Goal: Find contact information: Find contact information

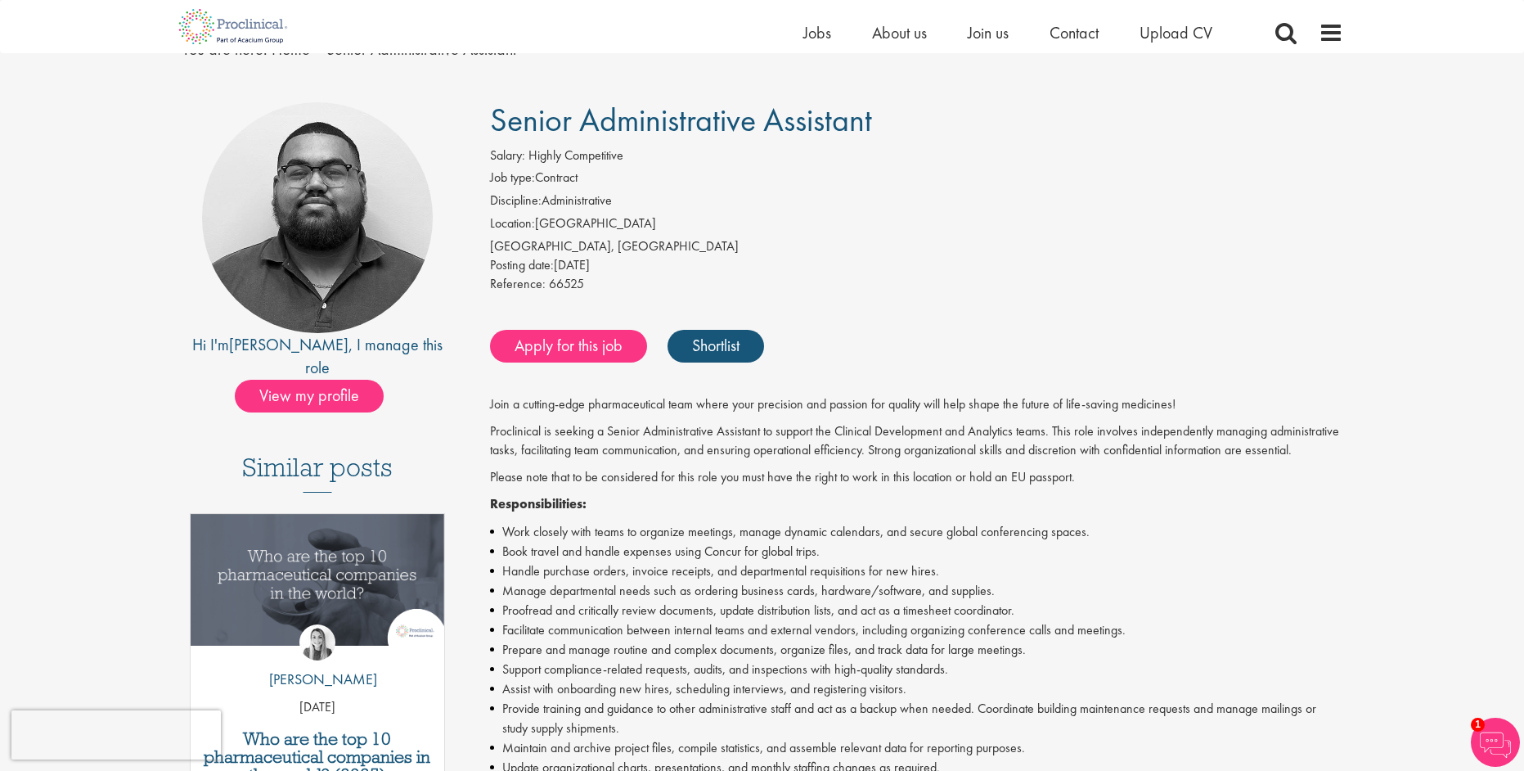
scroll to position [78, 0]
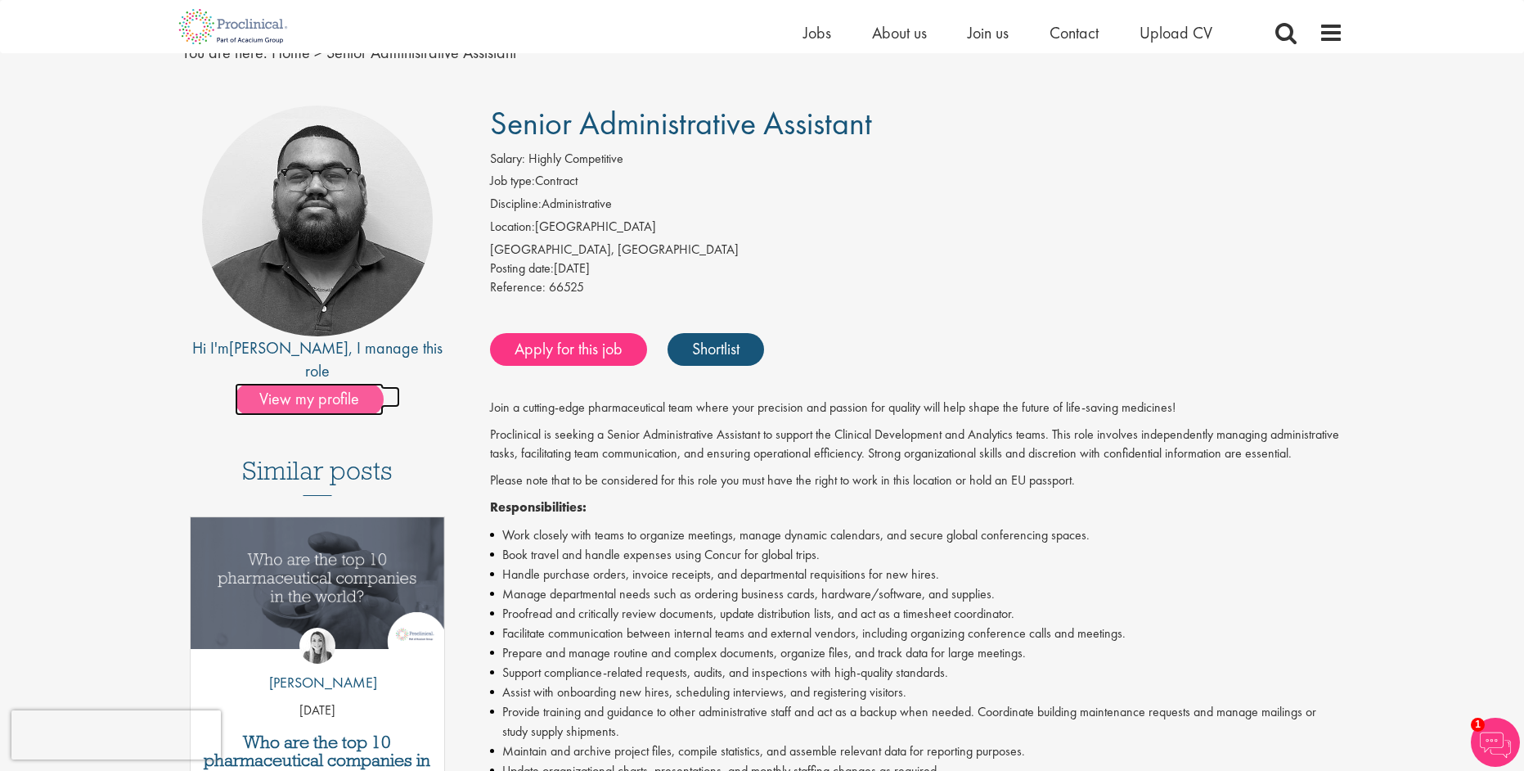
click at [280, 383] on span "View my profile" at bounding box center [309, 399] width 149 height 33
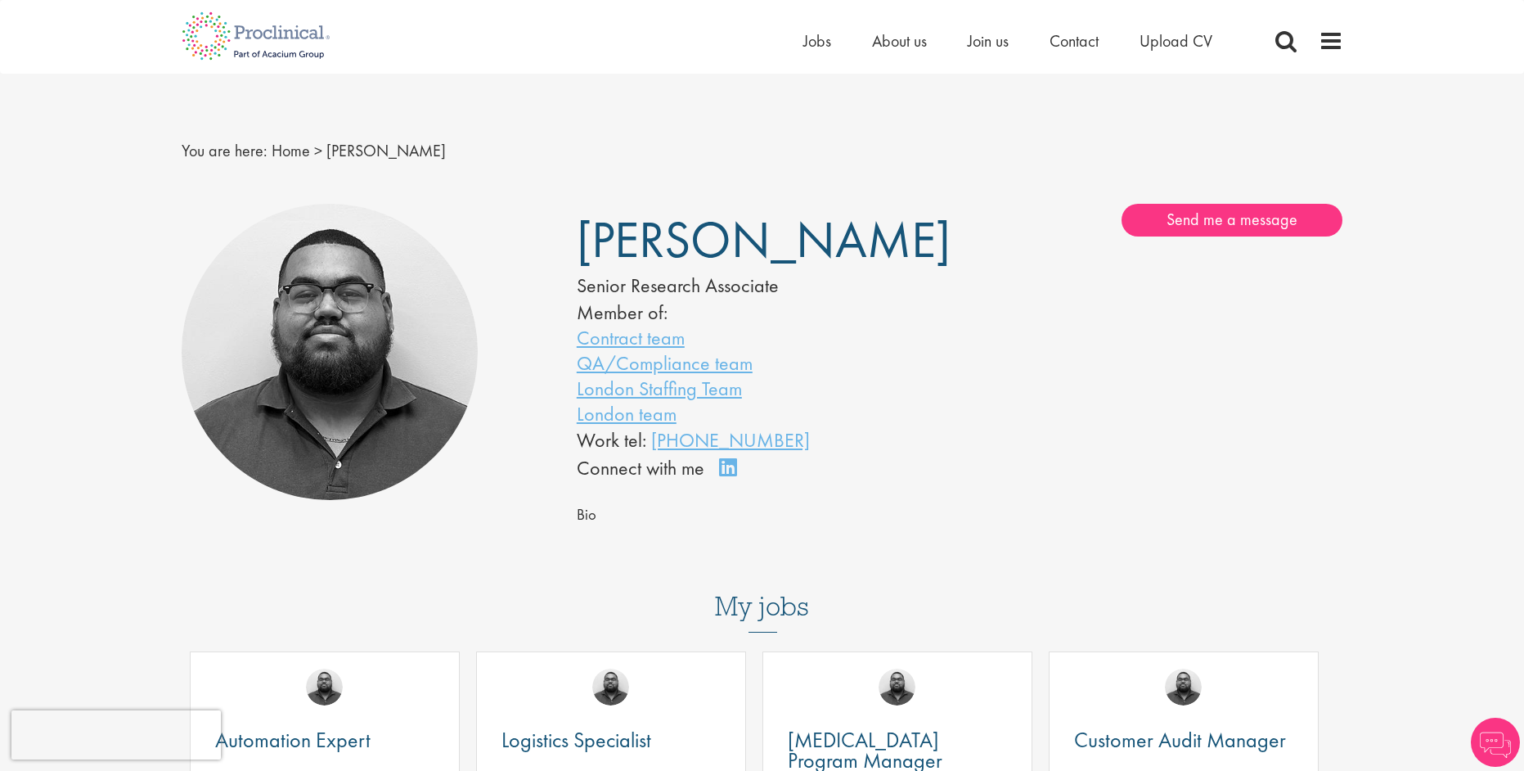
drag, startPoint x: 582, startPoint y: 237, endPoint x: 889, endPoint y: 227, distance: 307.7
click at [891, 224] on h1 "[PERSON_NAME]" at bounding box center [744, 240] width 334 height 40
copy span "[PERSON_NAME]"
click at [659, 338] on link "Contract team" at bounding box center [631, 337] width 108 height 25
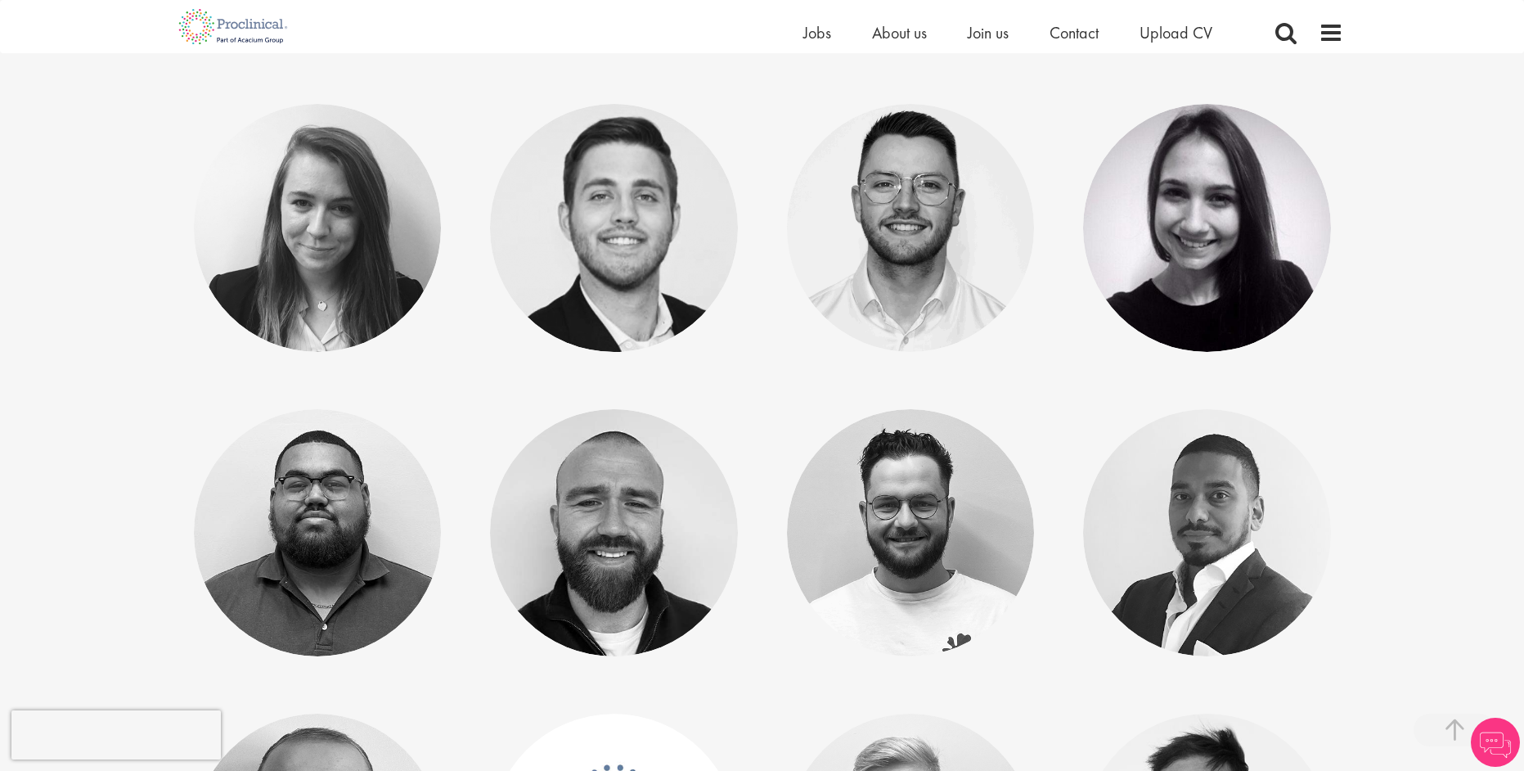
scroll to position [1373, 0]
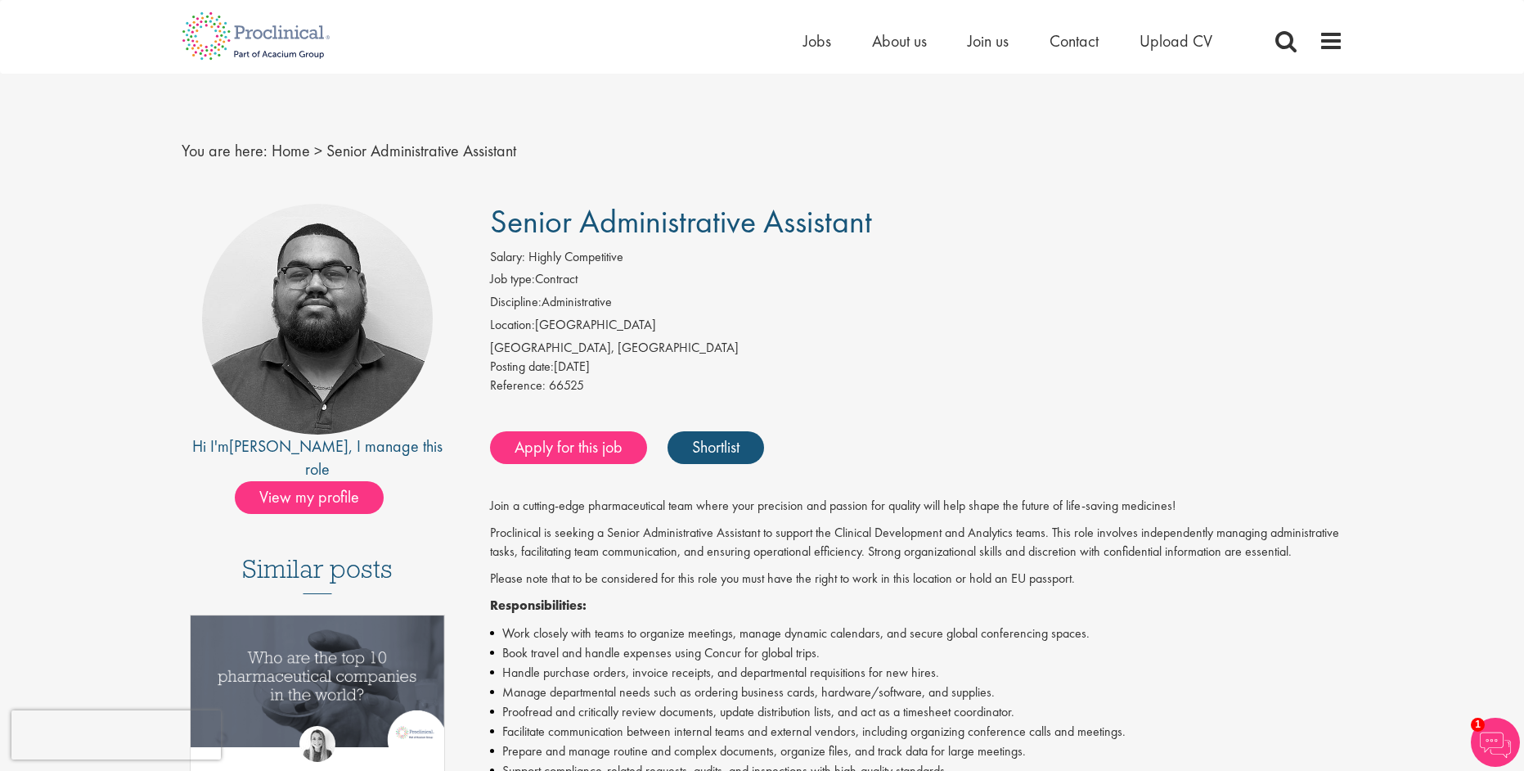
drag, startPoint x: 472, startPoint y: 218, endPoint x: 903, endPoint y: 223, distance: 431.1
copy span "Senior Administrative Assistant"
